Goal: Task Accomplishment & Management: Manage account settings

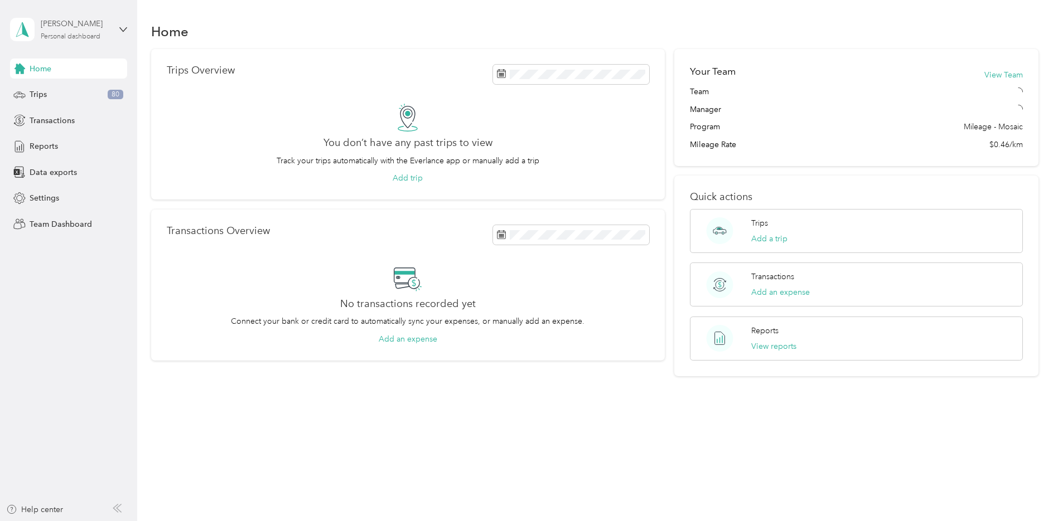
click at [62, 38] on div "Personal dashboard" at bounding box center [71, 36] width 60 height 7
click at [47, 95] on div "Team dashboard" at bounding box center [190, 92] width 345 height 20
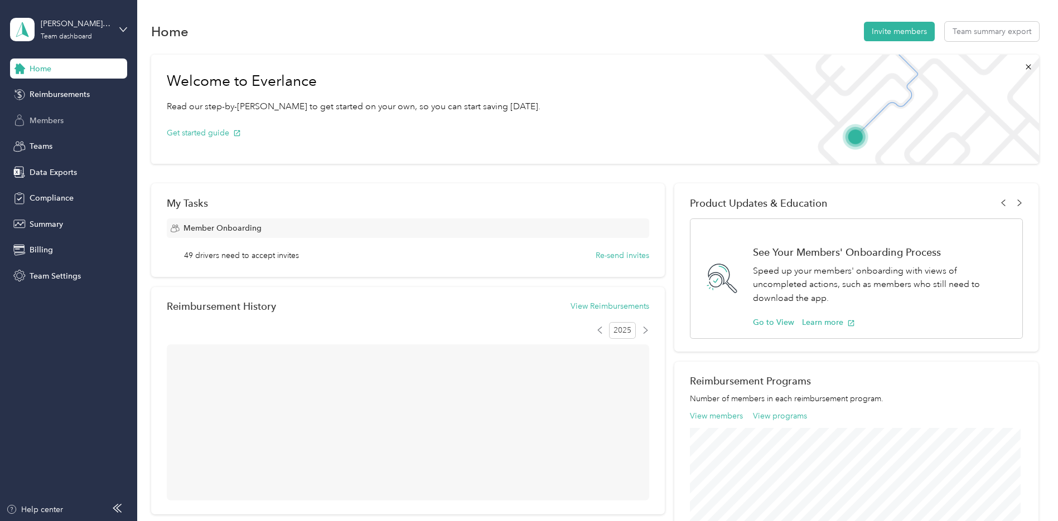
click at [46, 124] on span "Members" at bounding box center [47, 121] width 34 height 12
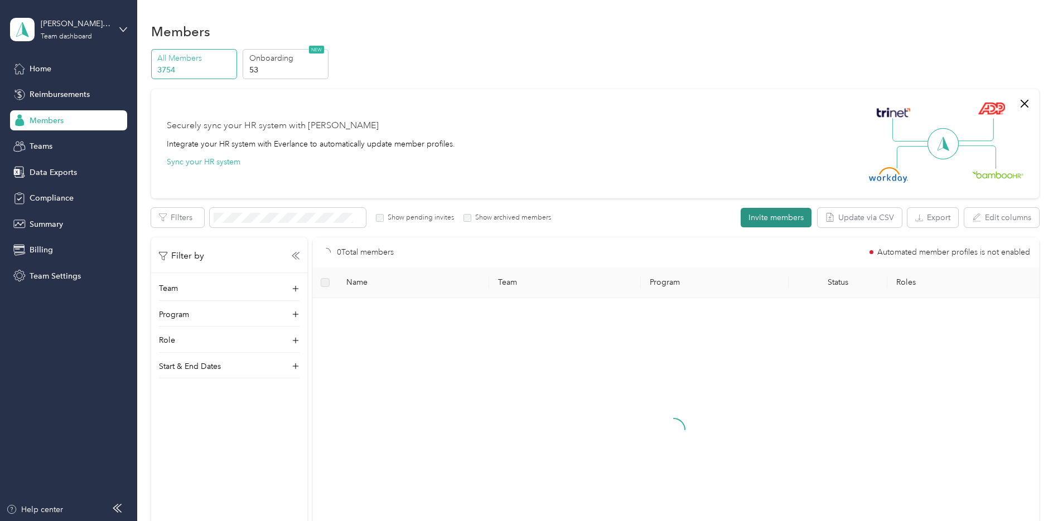
click at [776, 220] on button "Invite members" at bounding box center [775, 218] width 71 height 20
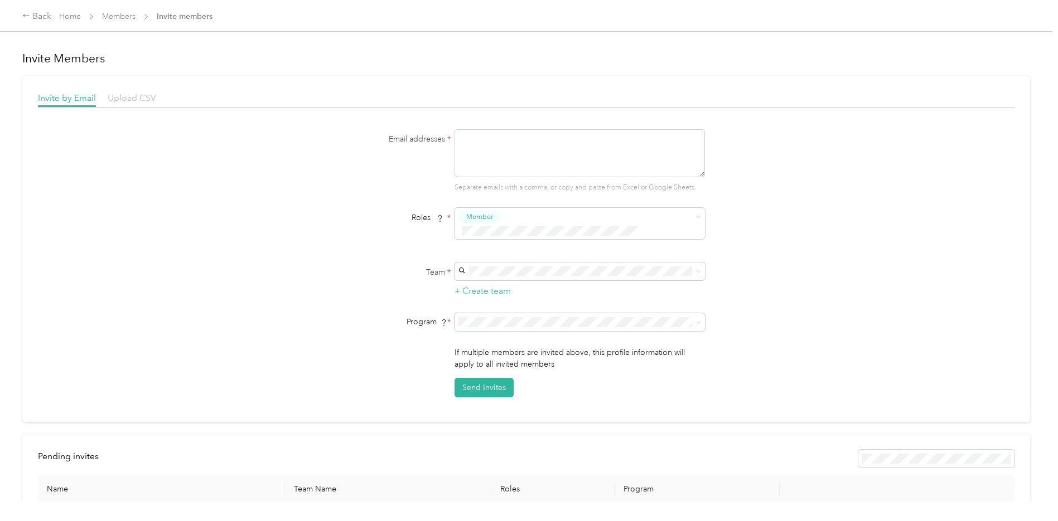
drag, startPoint x: 130, startPoint y: 96, endPoint x: 129, endPoint y: 101, distance: 5.6
click at [129, 98] on span "Upload CSV" at bounding box center [132, 98] width 49 height 11
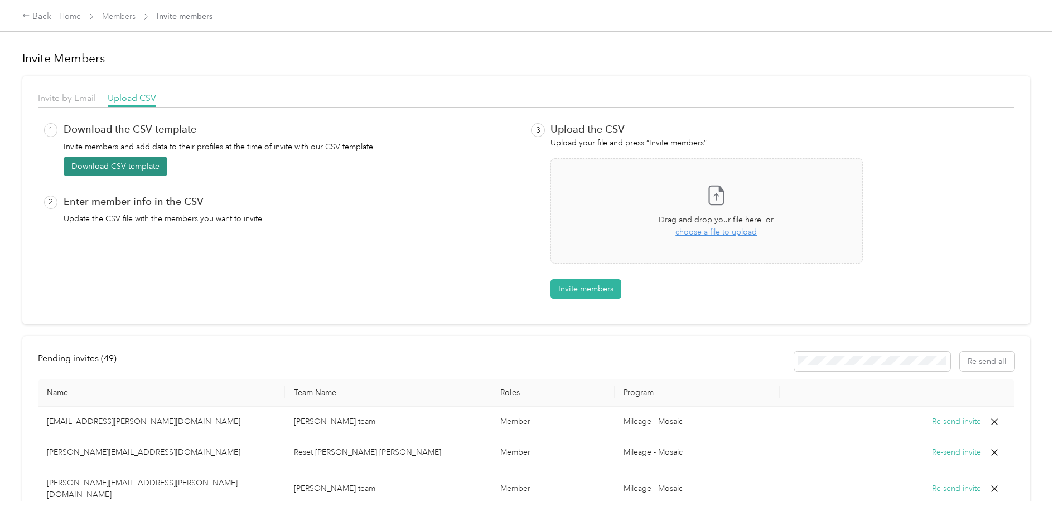
click at [110, 164] on button "Download CSV template" at bounding box center [116, 167] width 104 height 20
click at [998, 120] on div "1 Download the CSV template Invite members and add data to their profiles at th…" at bounding box center [526, 207] width 976 height 186
click at [1031, 24] on icon at bounding box center [1033, 22] width 9 height 10
drag, startPoint x: 360, startPoint y: 207, endPoint x: 362, endPoint y: 230, distance: 22.4
click at [365, 211] on div "2 Enter member info in the CSV Update the CSV file with the members you want to…" at bounding box center [282, 211] width 477 height 30
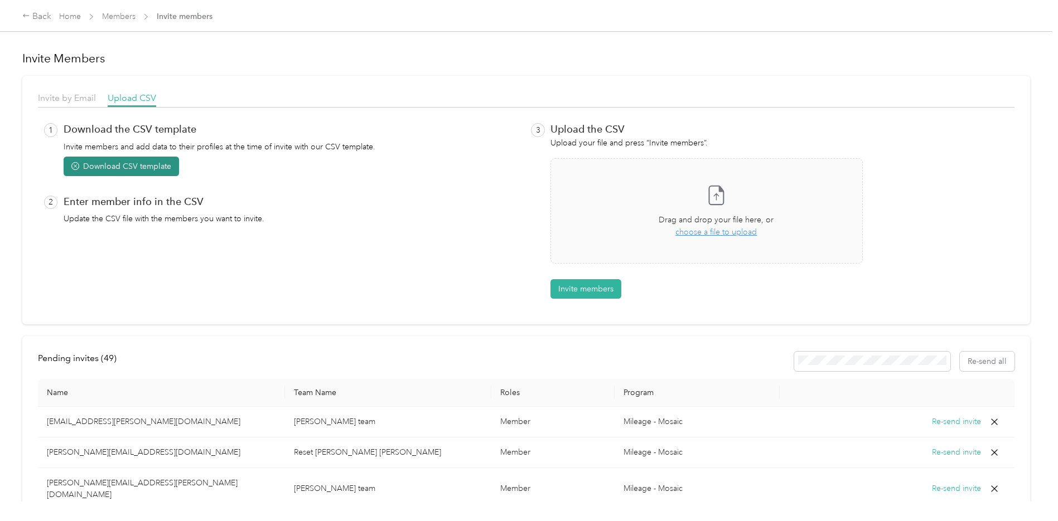
click at [122, 167] on button "Download CSV template" at bounding box center [121, 167] width 115 height 20
click at [335, 279] on div "1 Download the CSV template Invite members and add data to their profiles at th…" at bounding box center [282, 211] width 477 height 176
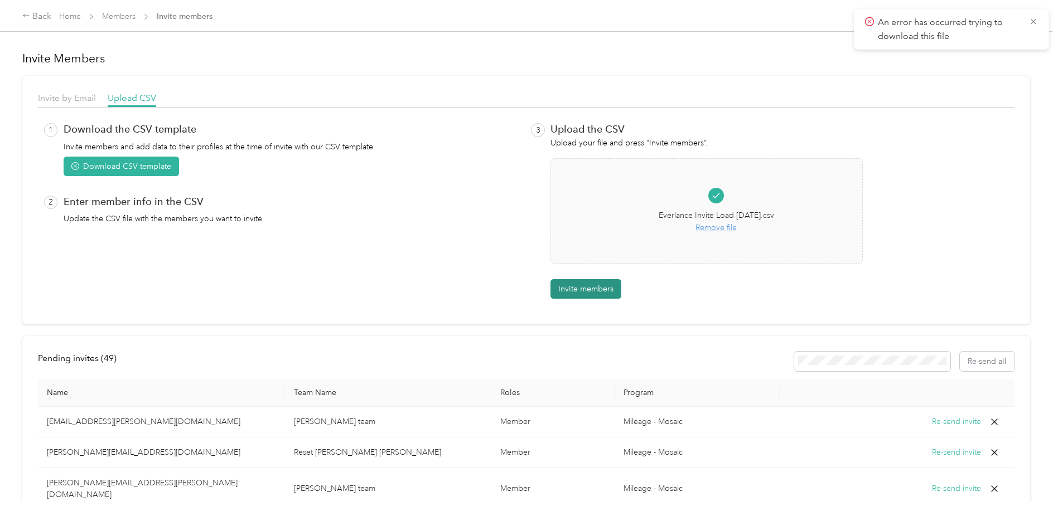
click at [588, 292] on button "Invite members" at bounding box center [585, 289] width 71 height 20
click at [1031, 21] on icon at bounding box center [1033, 22] width 9 height 10
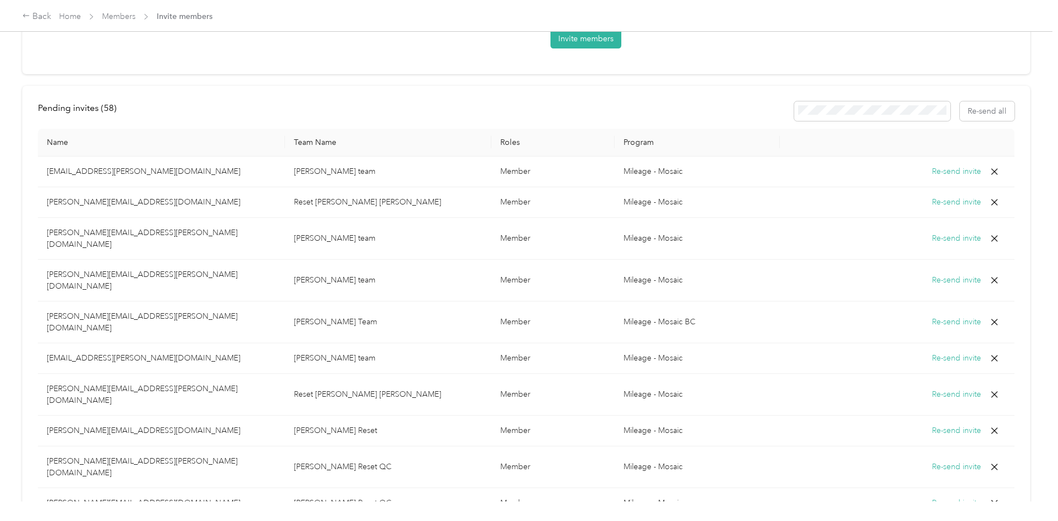
scroll to position [309, 0]
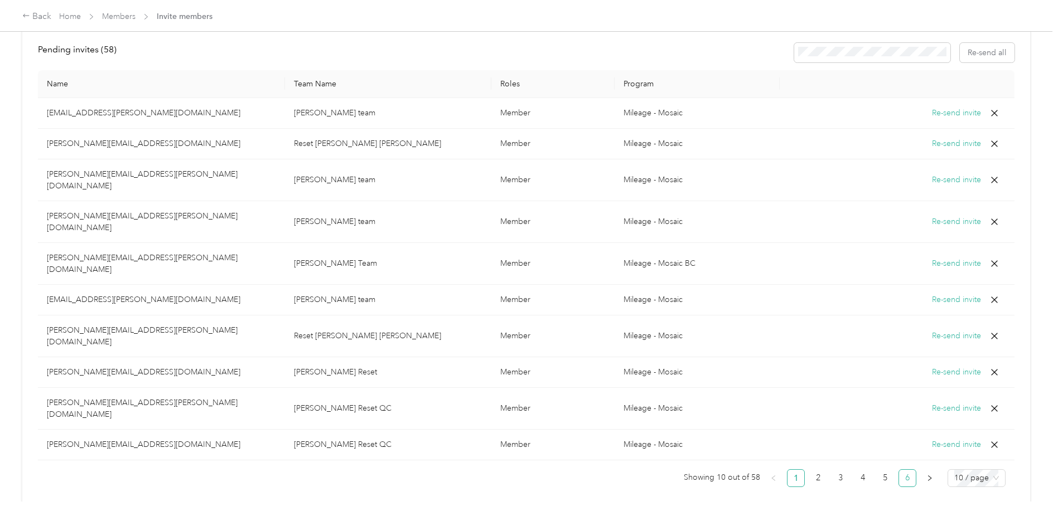
click at [901, 470] on link "6" at bounding box center [907, 478] width 17 height 17
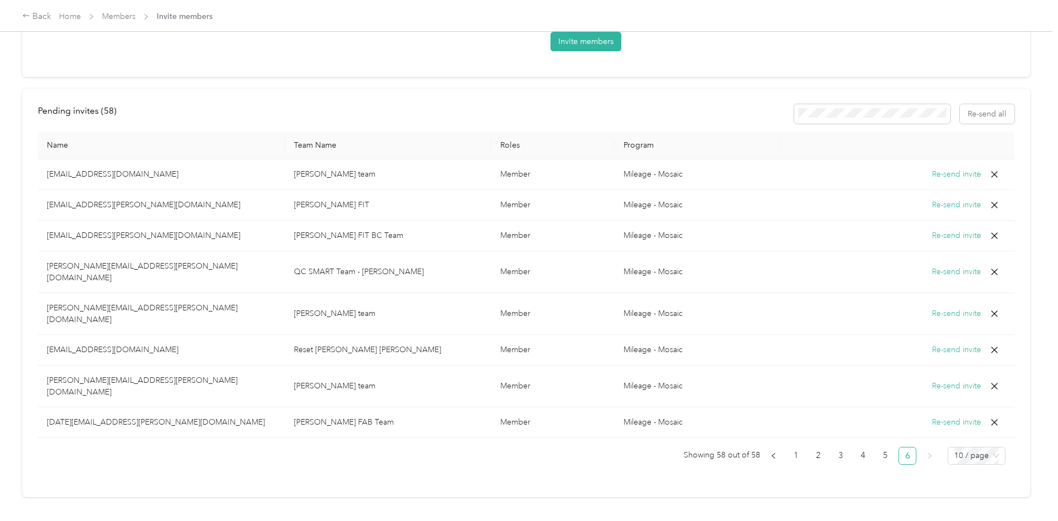
scroll to position [0, 0]
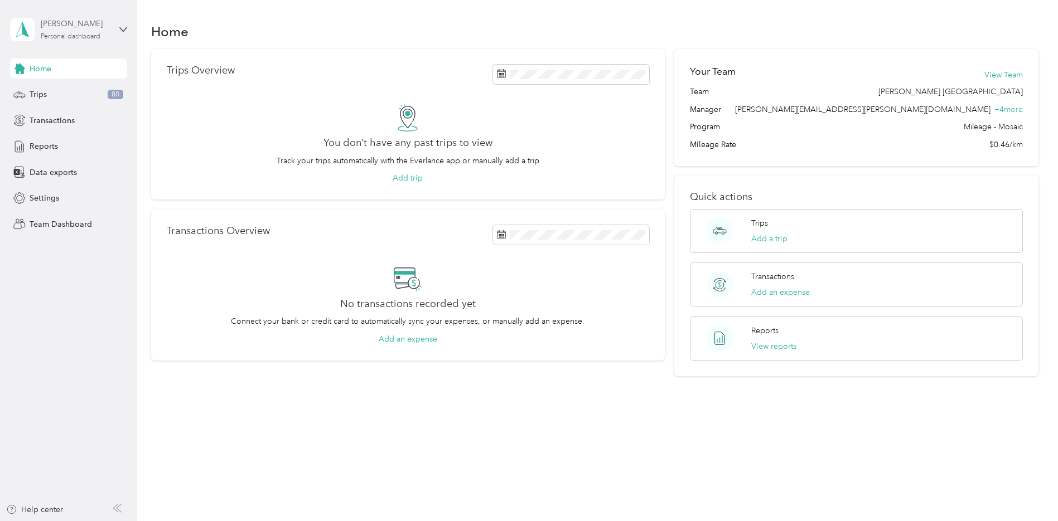
click at [61, 36] on div "Personal dashboard" at bounding box center [71, 36] width 60 height 7
click at [39, 98] on div "Team dashboard Personal dashboard Log out" at bounding box center [190, 114] width 345 height 70
click at [42, 69] on span "Home" at bounding box center [41, 69] width 22 height 12
click at [64, 33] on div "Personal dashboard" at bounding box center [71, 36] width 60 height 7
click at [55, 93] on div "Team dashboard" at bounding box center [190, 92] width 345 height 20
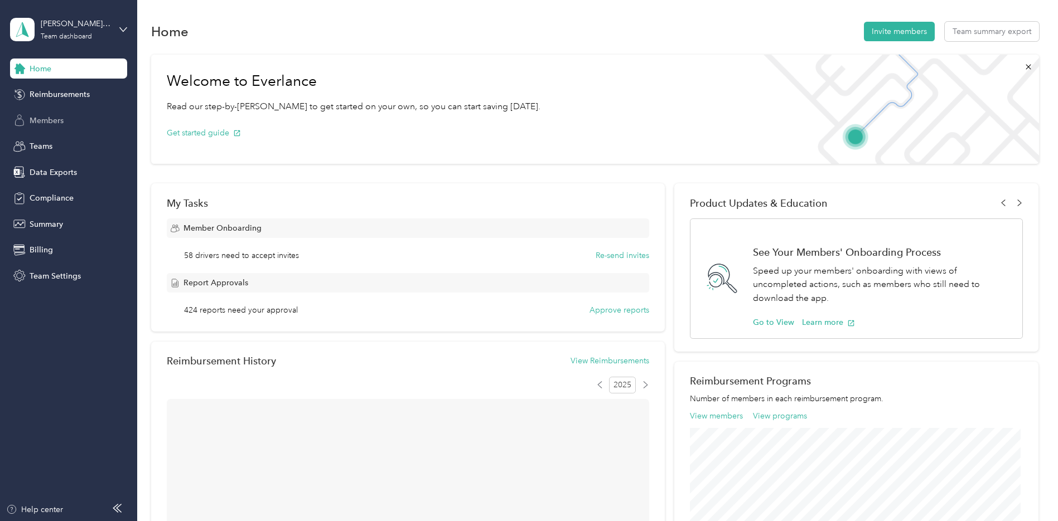
click at [52, 119] on span "Members" at bounding box center [47, 121] width 34 height 12
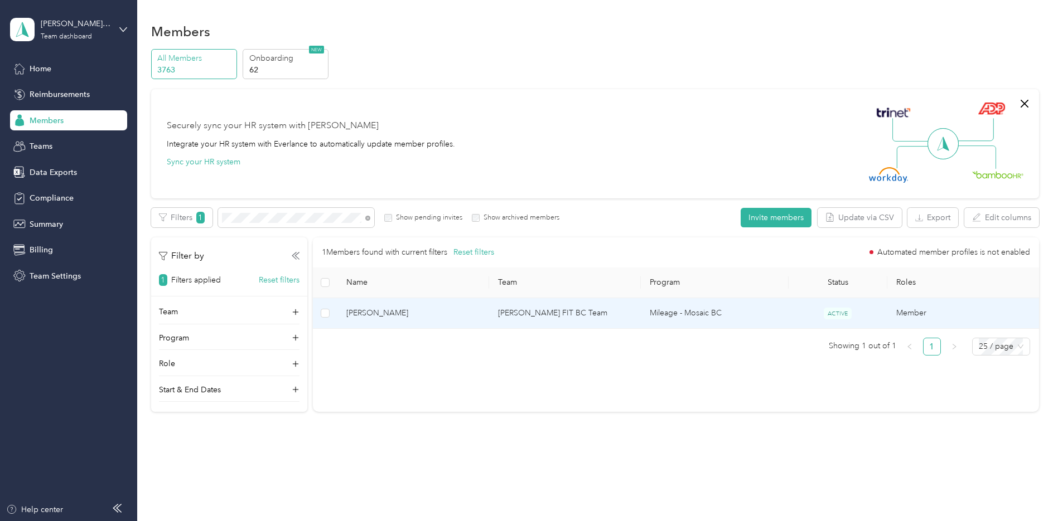
click at [578, 307] on td "[PERSON_NAME] FIT BC Team" at bounding box center [565, 313] width 152 height 31
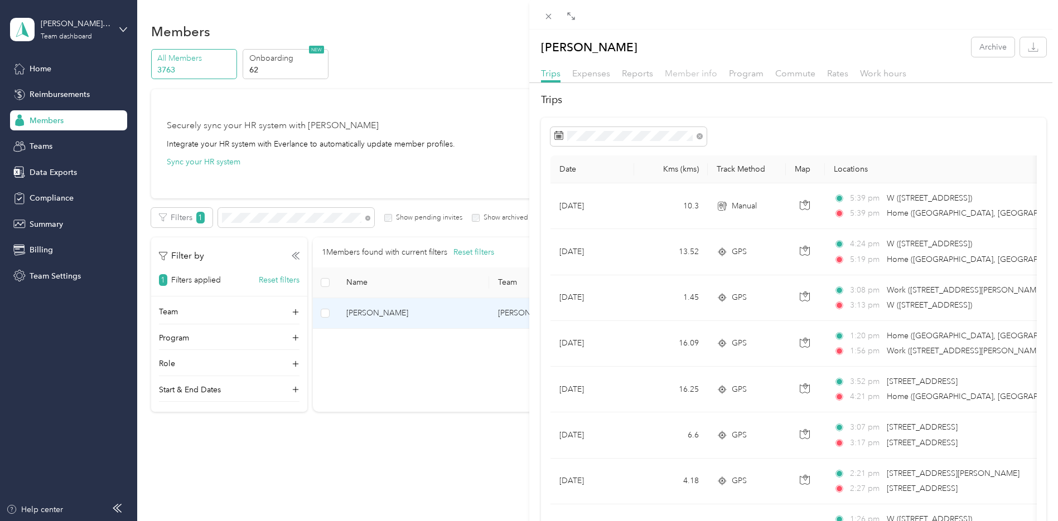
click at [699, 71] on span "Member info" at bounding box center [691, 73] width 52 height 11
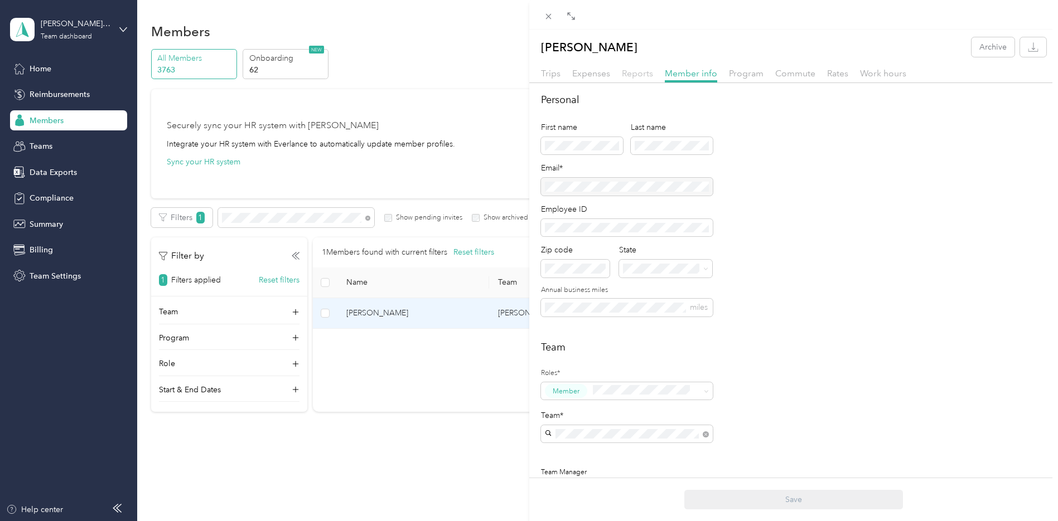
click at [638, 68] on span "Reports" at bounding box center [637, 73] width 31 height 11
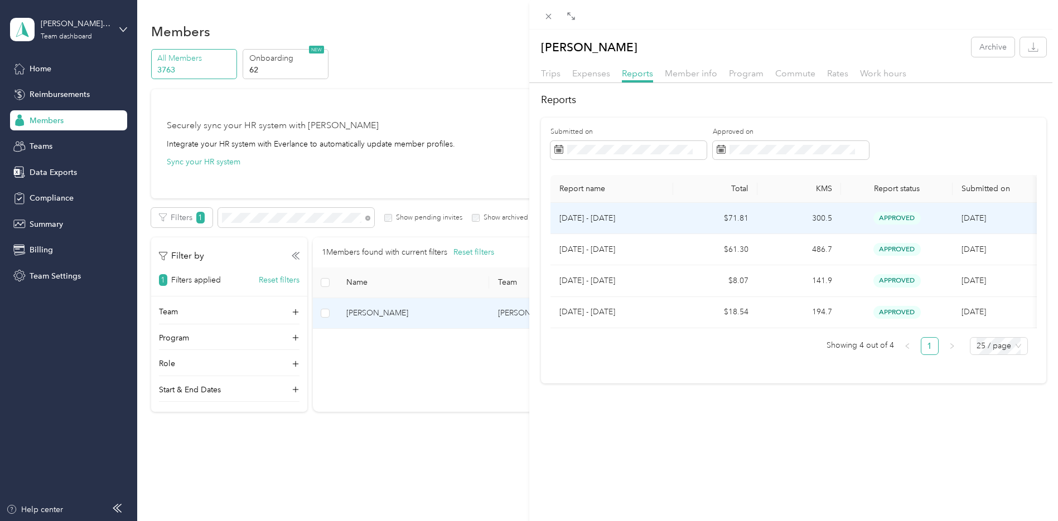
click at [602, 219] on p "[DATE] - [DATE]" at bounding box center [611, 218] width 105 height 12
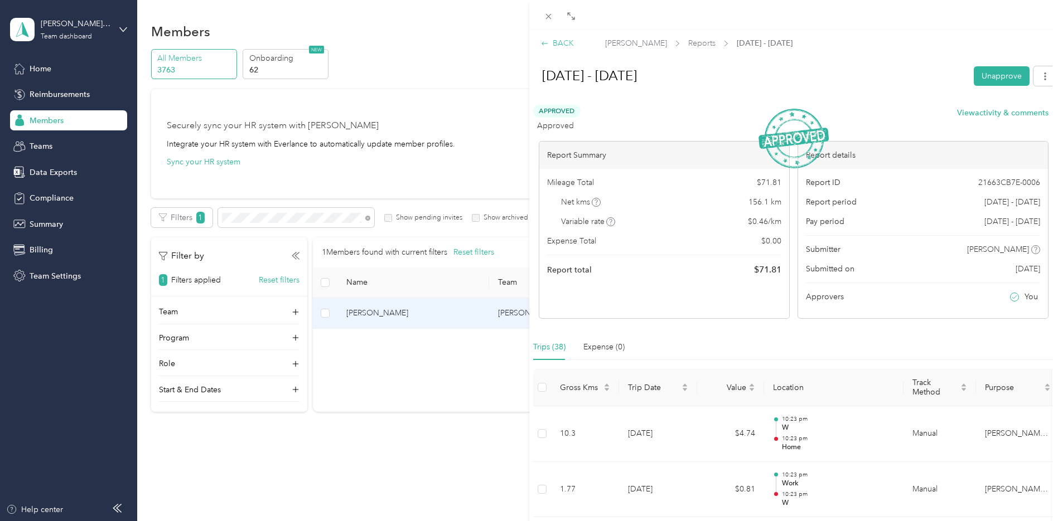
click at [544, 46] on icon at bounding box center [545, 44] width 8 height 8
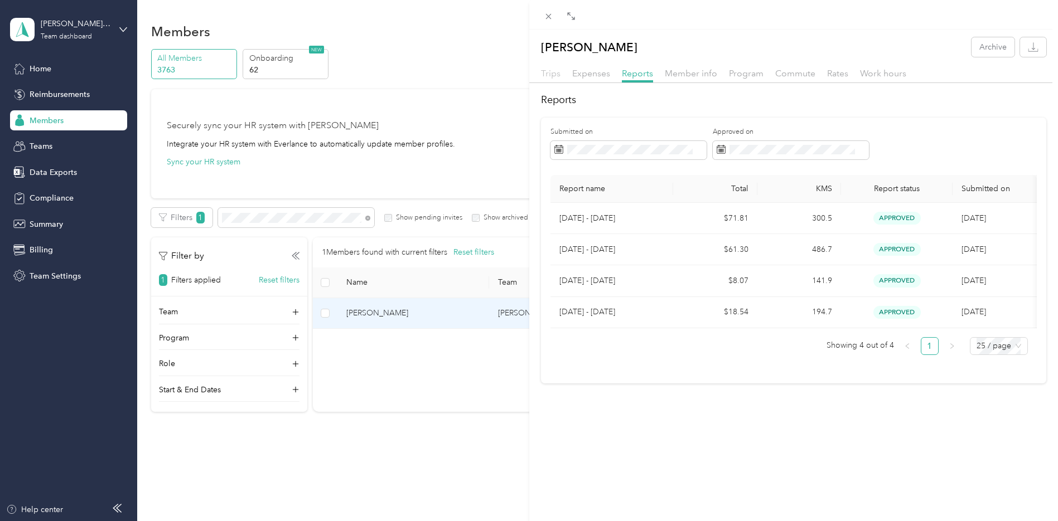
click at [551, 74] on span "Trips" at bounding box center [551, 73] width 20 height 11
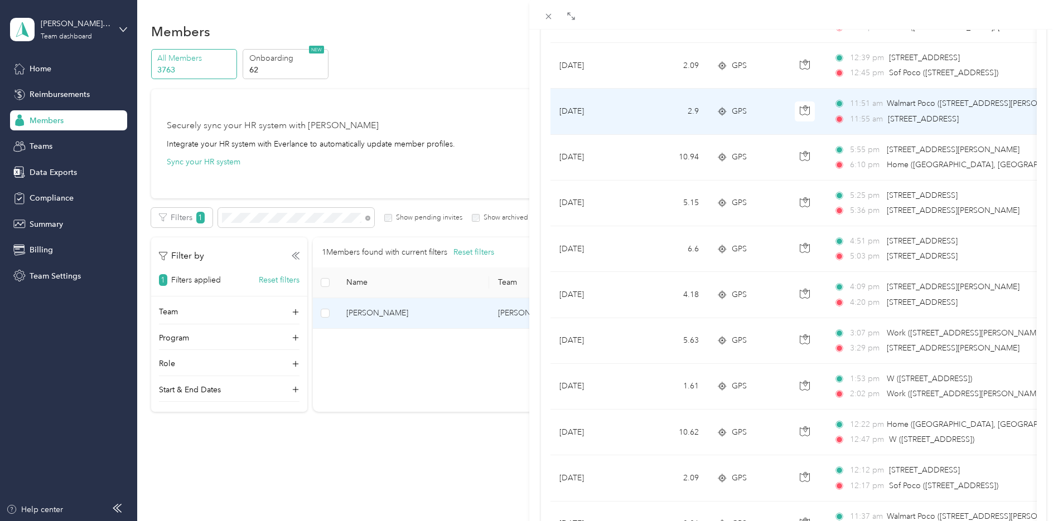
scroll to position [908, 0]
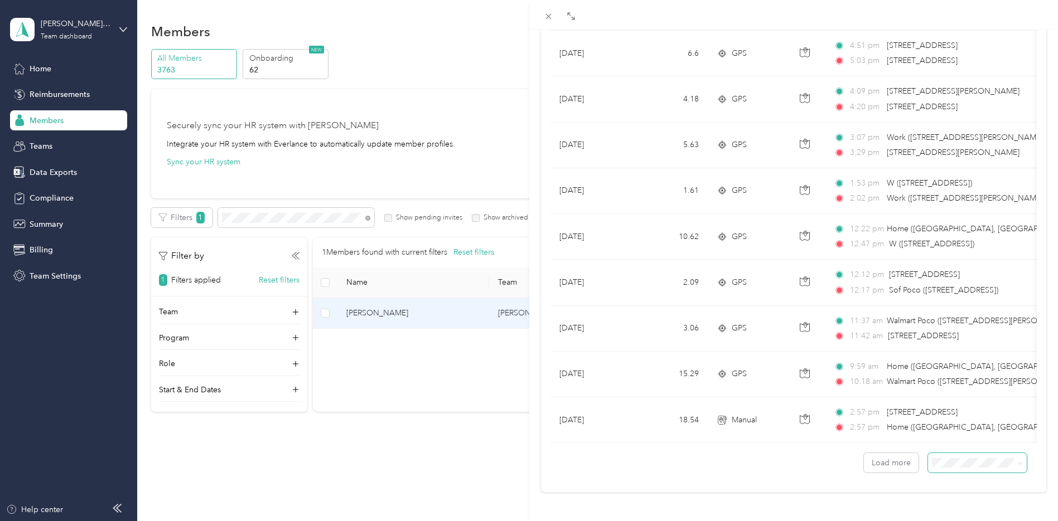
click at [1012, 453] on span at bounding box center [977, 463] width 99 height 20
click at [1017, 461] on icon at bounding box center [1019, 463] width 5 height 5
click at [952, 429] on span "100 per load" at bounding box center [948, 431] width 46 height 9
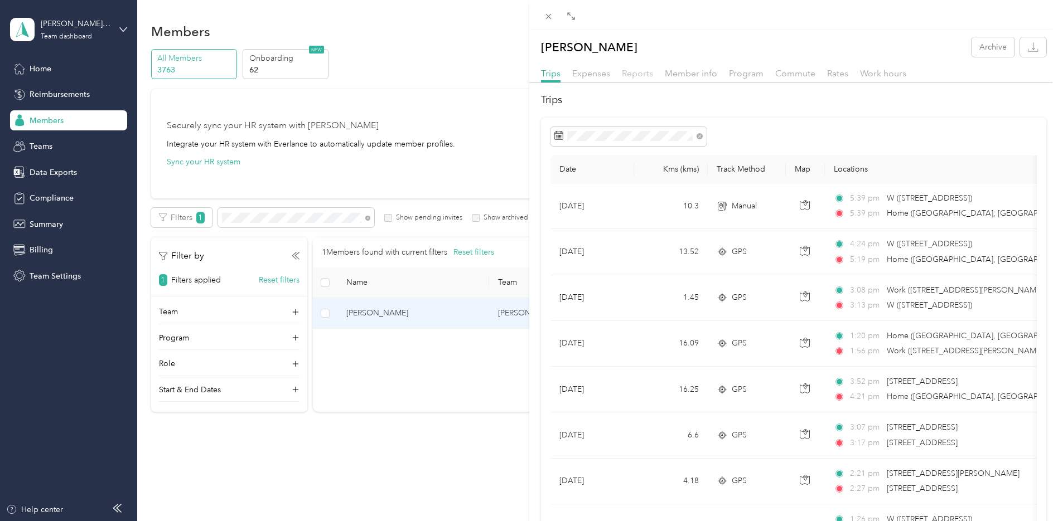
click at [633, 72] on span "Reports" at bounding box center [637, 73] width 31 height 11
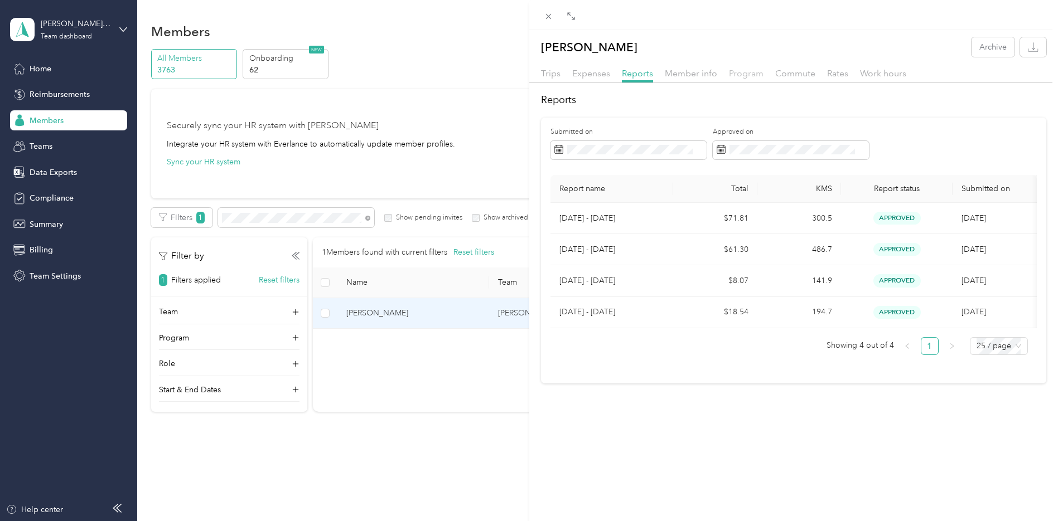
click at [742, 74] on span "Program" at bounding box center [746, 73] width 35 height 11
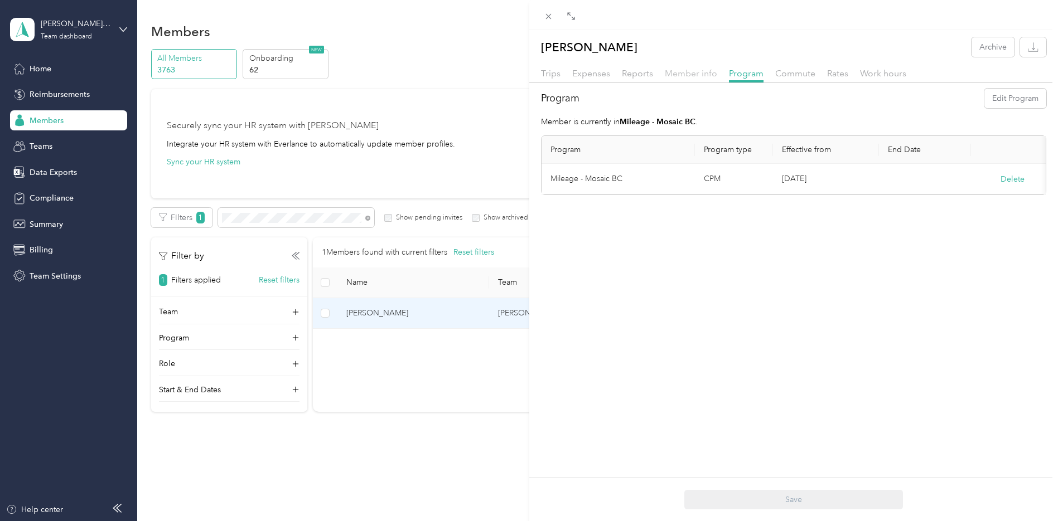
click at [695, 76] on span "Member info" at bounding box center [691, 73] width 52 height 11
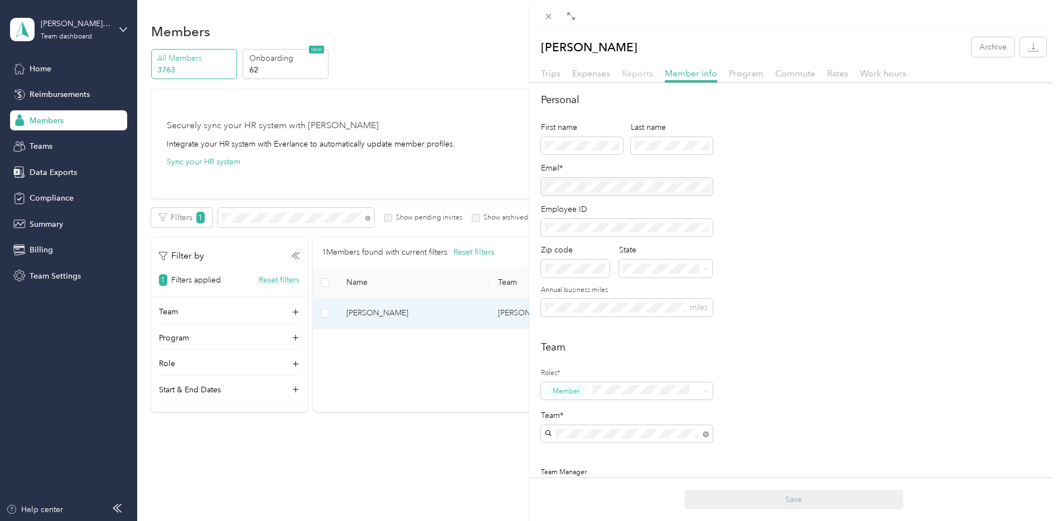
click at [641, 77] on span "Reports" at bounding box center [637, 73] width 31 height 11
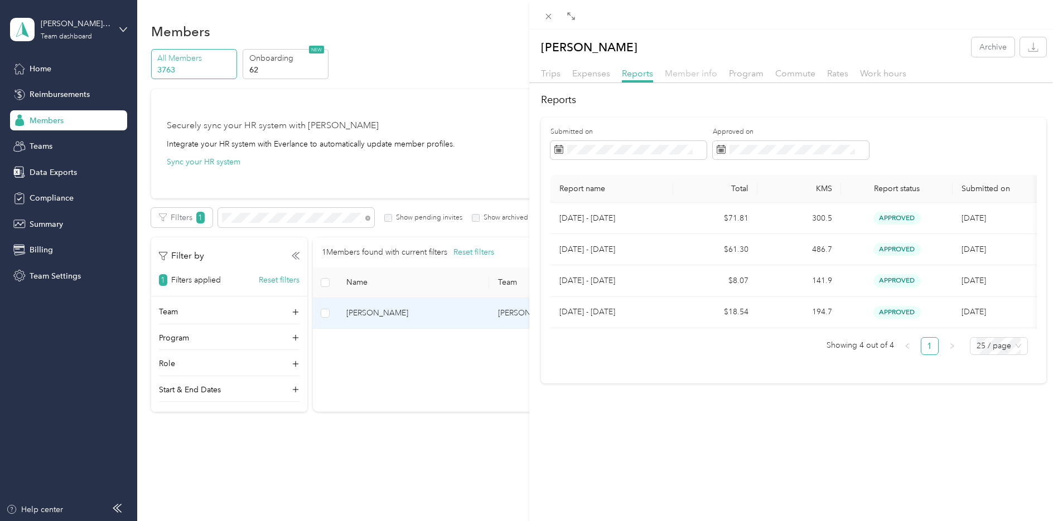
click at [708, 71] on span "Member info" at bounding box center [691, 73] width 52 height 11
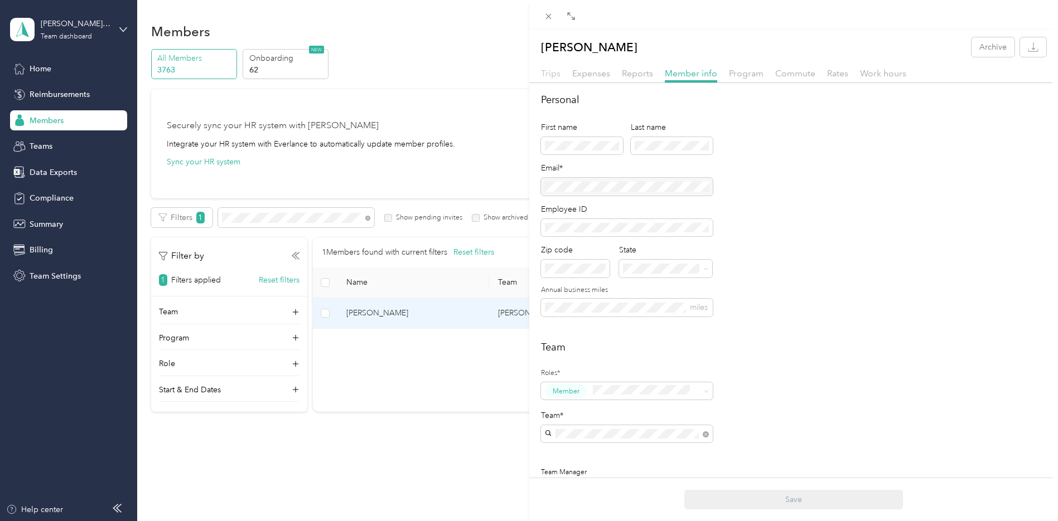
click at [554, 75] on span "Trips" at bounding box center [551, 73] width 20 height 11
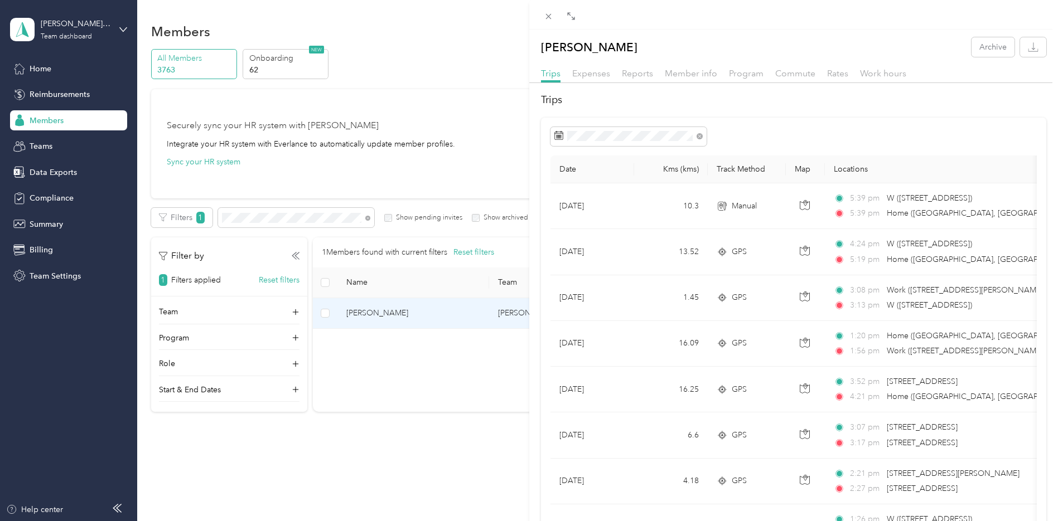
click at [478, 252] on div "[PERSON_NAME] Archive Trips Expenses Reports Member info Program Commute Rates …" at bounding box center [529, 260] width 1058 height 521
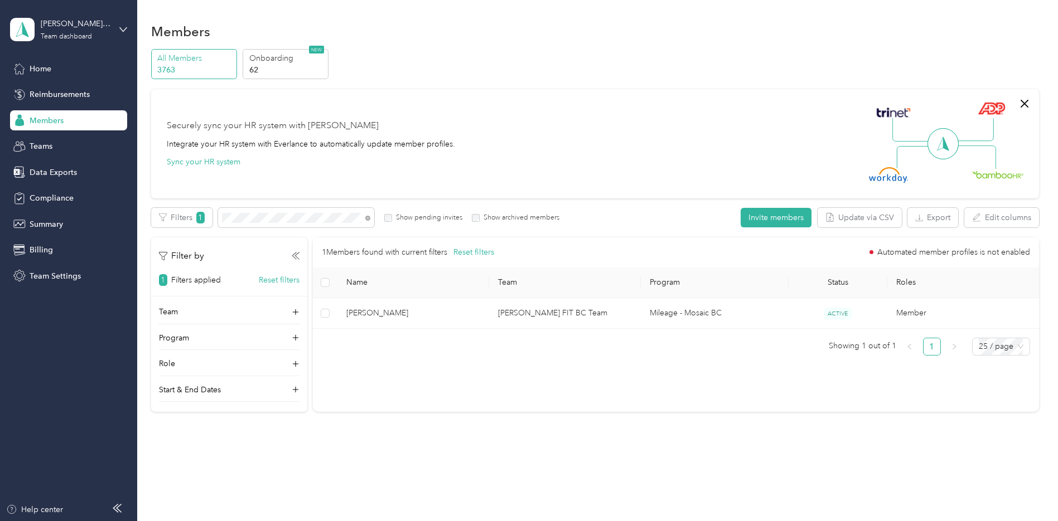
click at [581, 376] on div "1 Members found with current filters Reset filters Automated member profiles is…" at bounding box center [675, 324] width 725 height 174
click at [468, 253] on button "Reset filters" at bounding box center [473, 252] width 41 height 12
click at [520, 139] on div "Securely sync your HR system with Everlance Integrate your HR system with Everl…" at bounding box center [590, 144] width 846 height 78
click at [74, 120] on div "Members" at bounding box center [68, 120] width 117 height 20
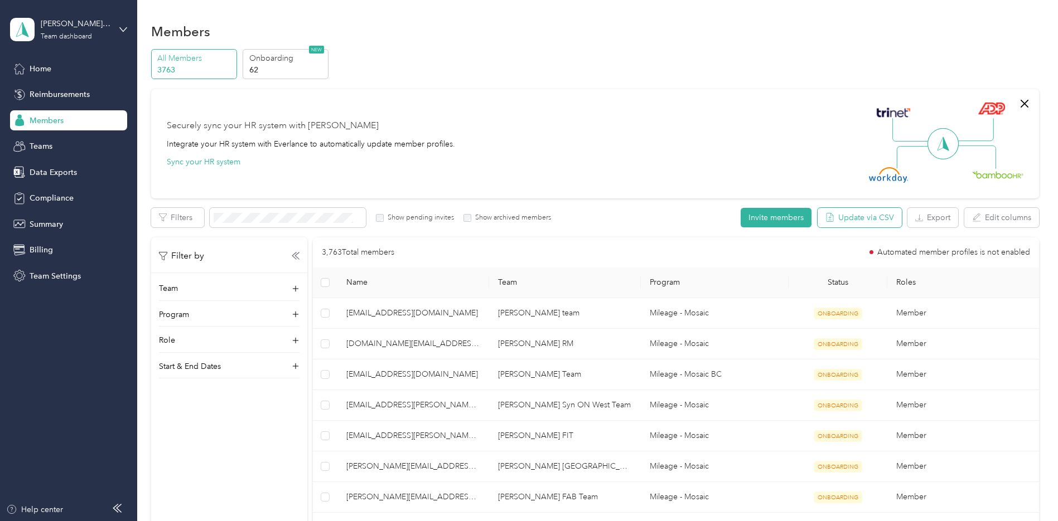
click at [854, 215] on button "Update via CSV" at bounding box center [859, 218] width 84 height 20
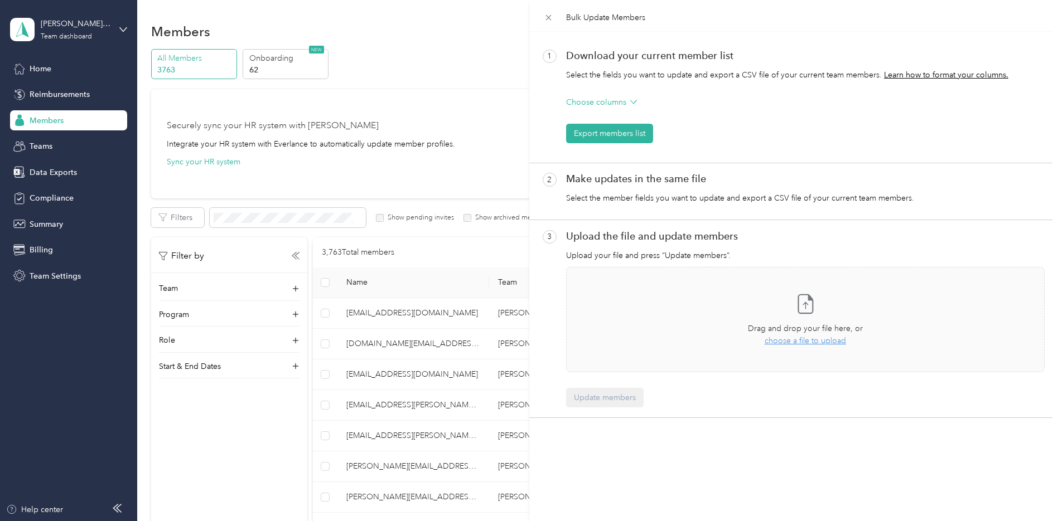
click at [379, 220] on div "Bulk Update Members 1 Download your current member list Select the fields you w…" at bounding box center [529, 260] width 1058 height 521
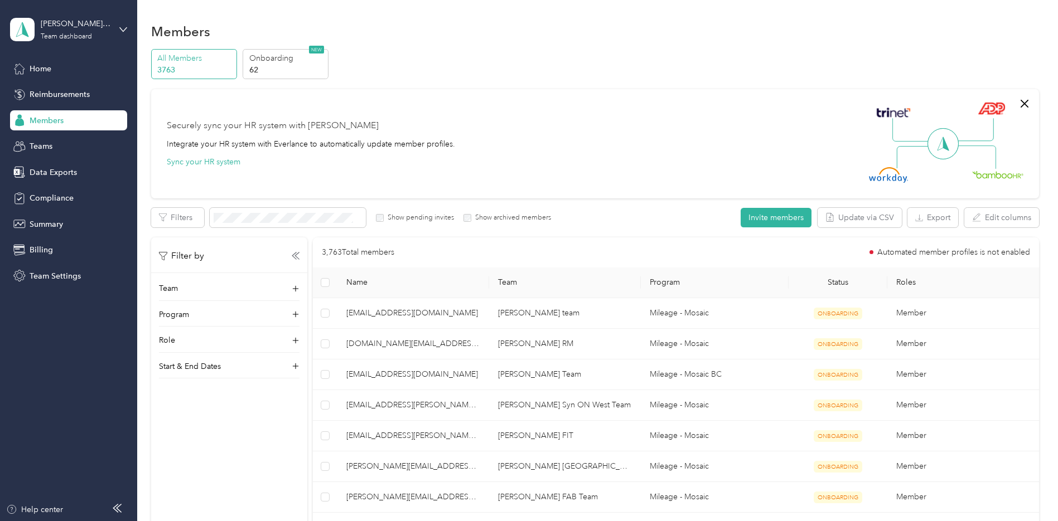
click at [383, 220] on div "Show pending invites" at bounding box center [415, 218] width 78 height 10
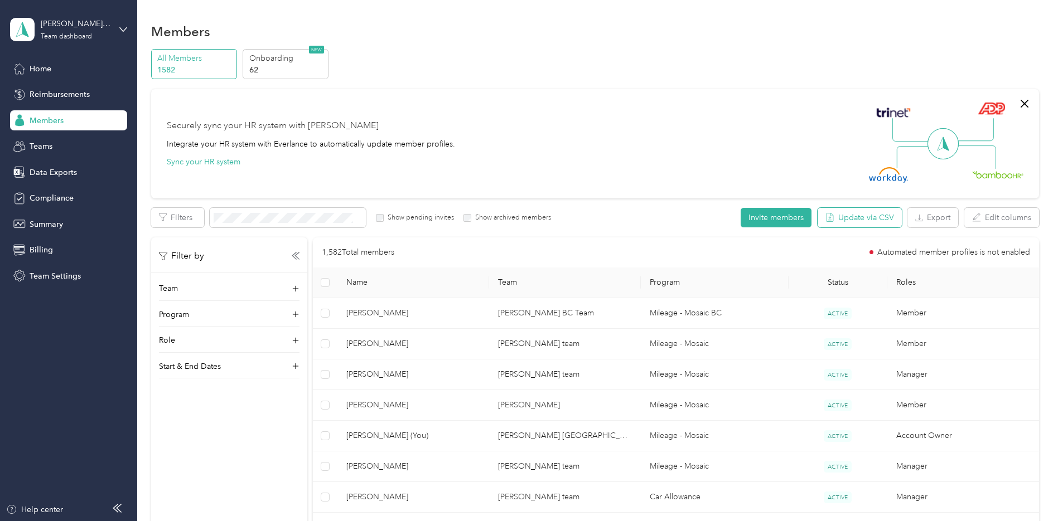
click at [872, 220] on button "Update via CSV" at bounding box center [859, 218] width 84 height 20
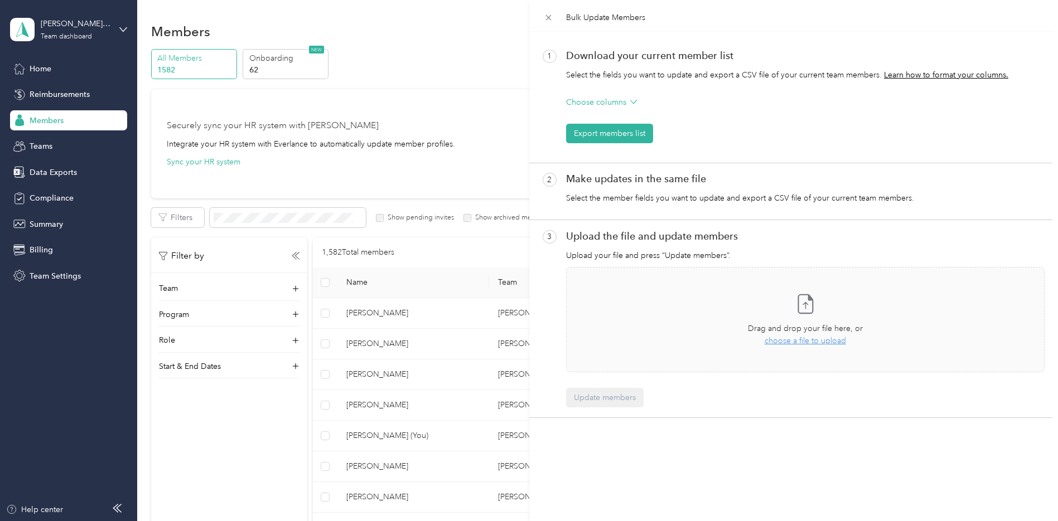
click at [630, 103] on icon at bounding box center [633, 102] width 7 height 7
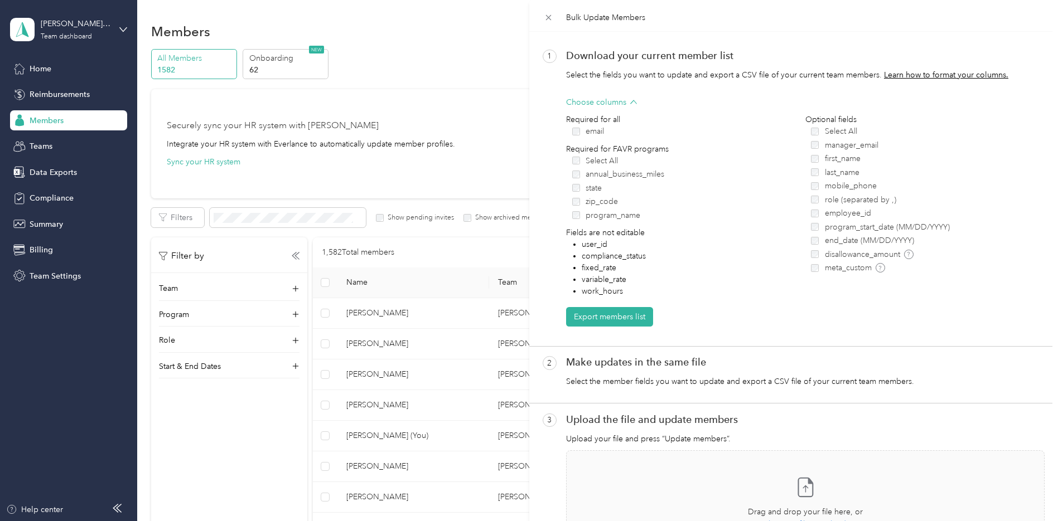
click at [583, 164] on label "Select All" at bounding box center [688, 161] width 233 height 12
click at [609, 314] on button "Export members list" at bounding box center [609, 317] width 87 height 20
